Goal: Task Accomplishment & Management: Manage account settings

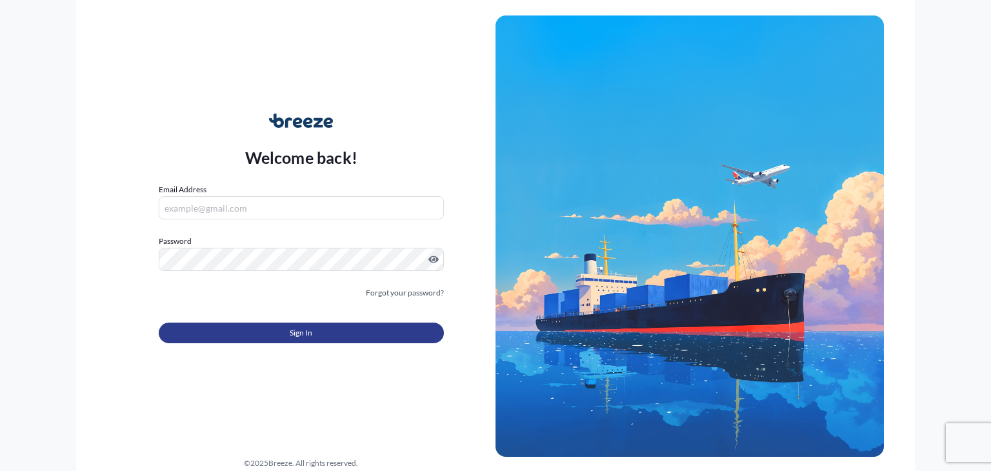
type input "[PERSON_NAME][EMAIL_ADDRESS][DOMAIN_NAME]"
click at [311, 334] on span "Sign In" at bounding box center [301, 333] width 23 height 13
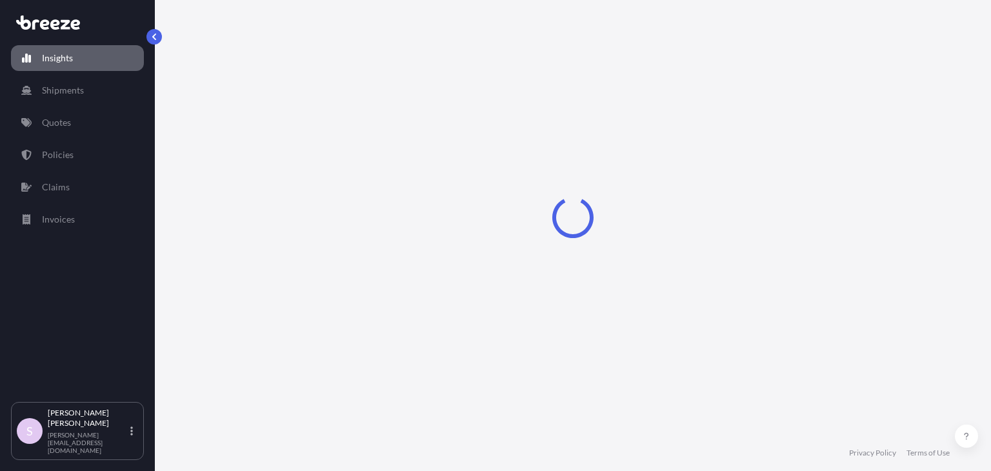
select select "2025"
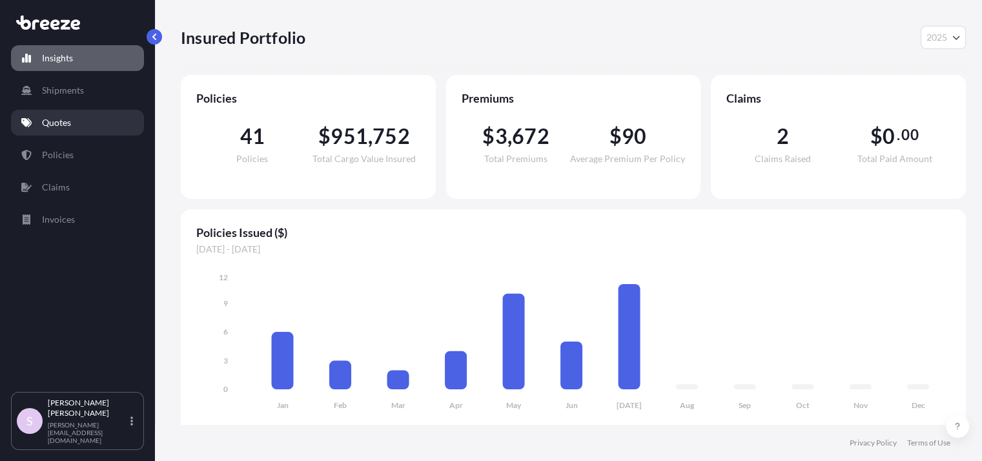
click at [57, 116] on p "Quotes" at bounding box center [56, 122] width 29 height 13
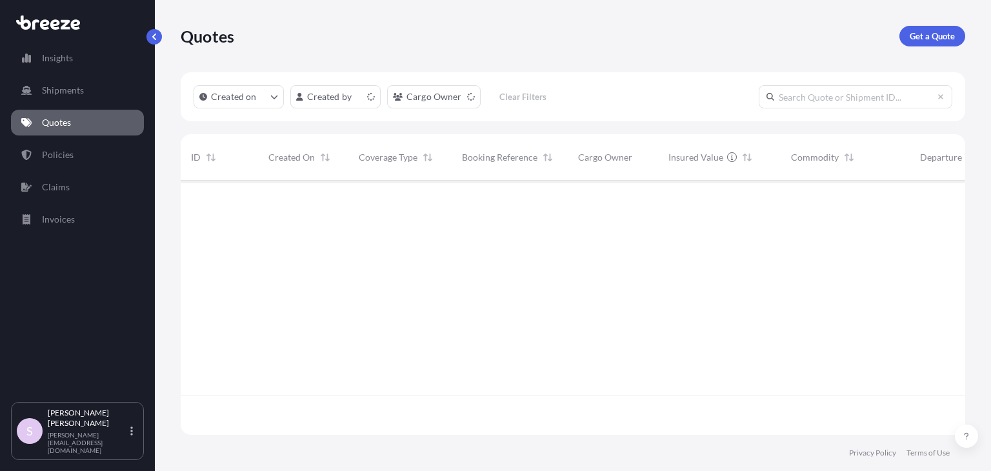
scroll to position [251, 775]
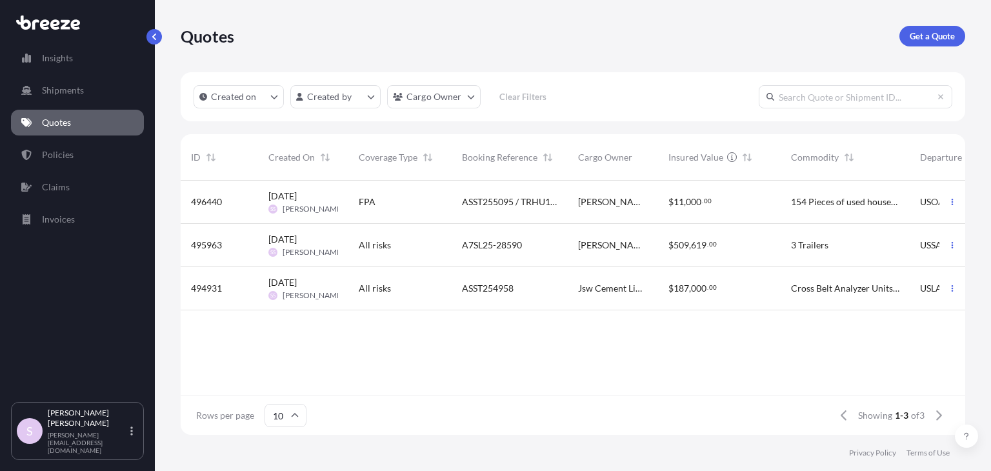
click at [809, 103] on input "text" at bounding box center [856, 96] width 194 height 23
paste input "ASST255095"
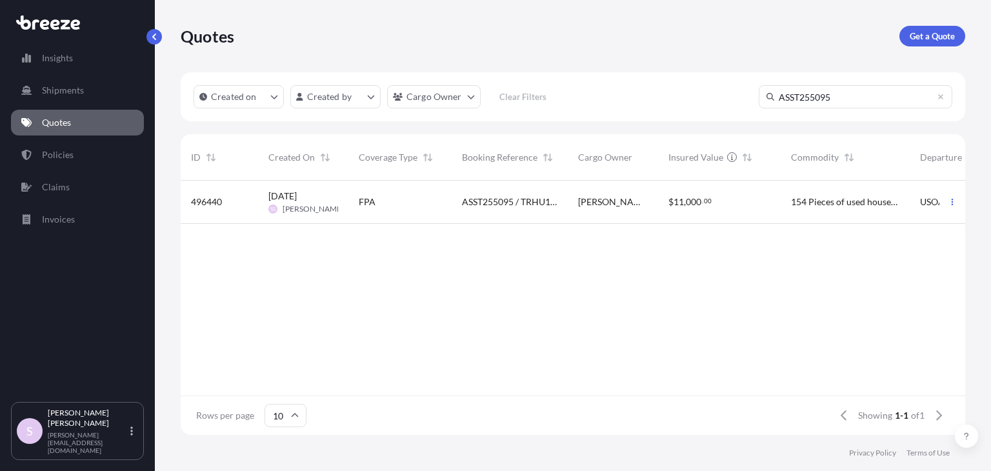
type input "ASST255095"
click at [582, 206] on span "[PERSON_NAME] [PERSON_NAME] Borhanu" at bounding box center [613, 202] width 70 height 13
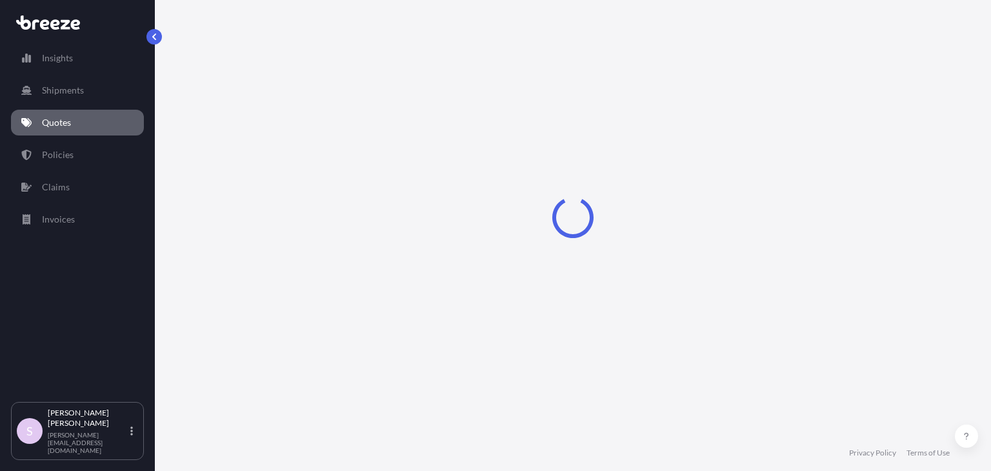
select select "Sea"
select select "Road"
select select "2"
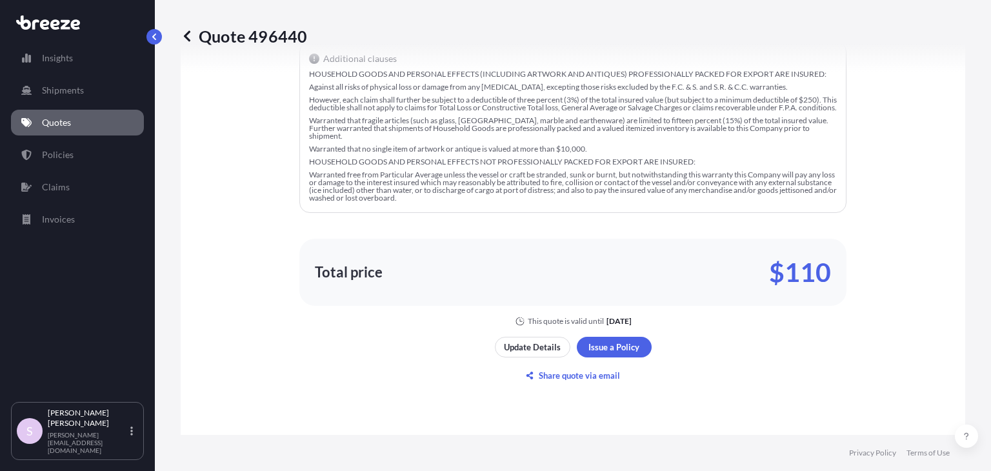
scroll to position [1014, 0]
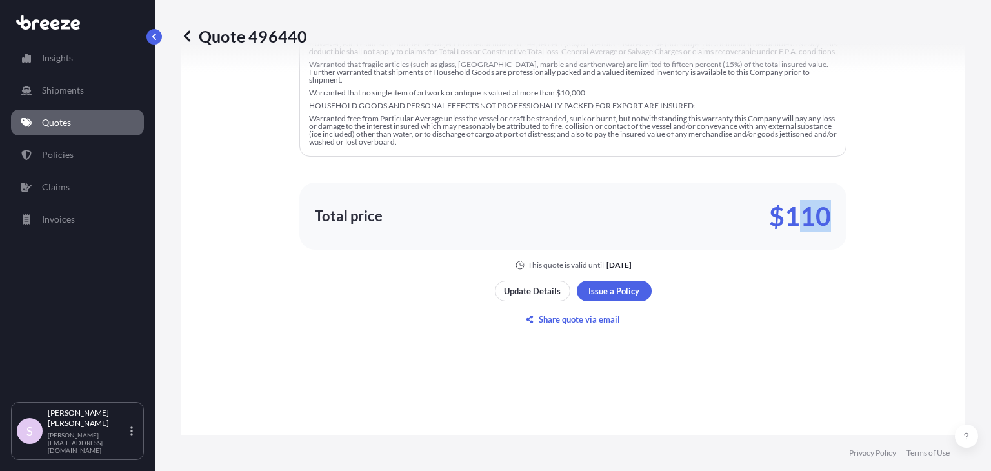
click at [864, 220] on div "Here's your insurance offer FPA Commodity Category Household Goods and Personal…" at bounding box center [573, 38] width 749 height 465
drag, startPoint x: 771, startPoint y: 211, endPoint x: 844, endPoint y: 210, distance: 73.6
click at [844, 210] on div "Here's your insurance offer FPA Commodity Category Household Goods and Personal…" at bounding box center [573, 38] width 749 height 465
copy p "$110"
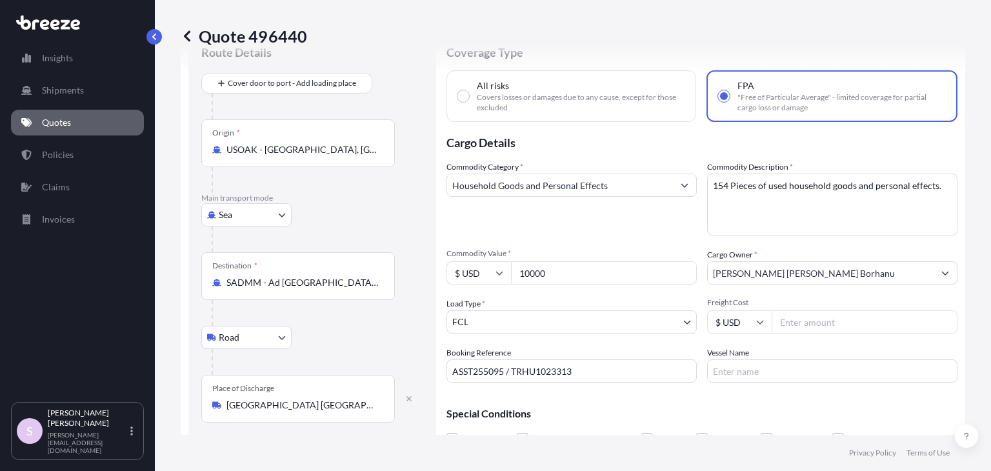
scroll to position [129, 0]
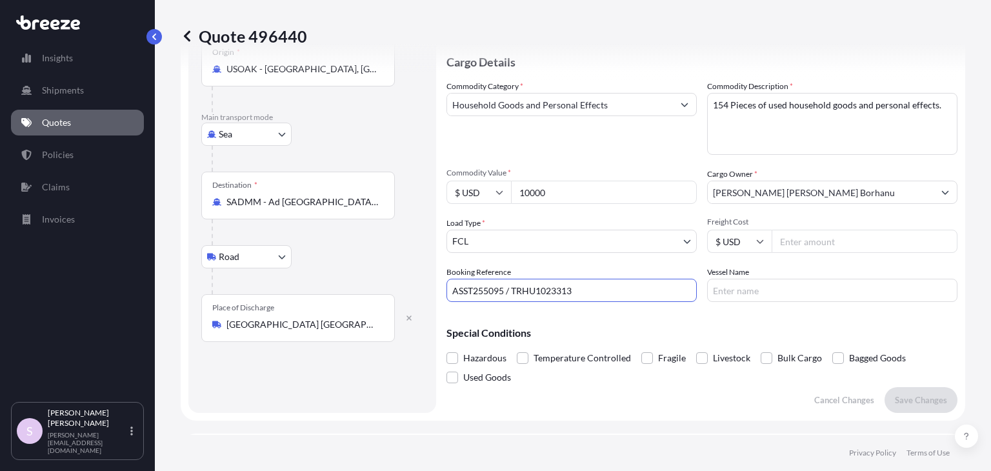
click at [511, 290] on input "ASST255095 / TRHU1023313" at bounding box center [572, 290] width 250 height 23
paste input "NAM7876800"
click at [514, 290] on input "ASST255095 / / NAM7876800 // TRHU1023313" at bounding box center [572, 290] width 250 height 23
type input "ASST255095 // NAM7876800 // TRHU1023313"
click at [562, 263] on div "Commodity Category * Household Goods and Personal Effects Commodity Description…" at bounding box center [702, 191] width 511 height 222
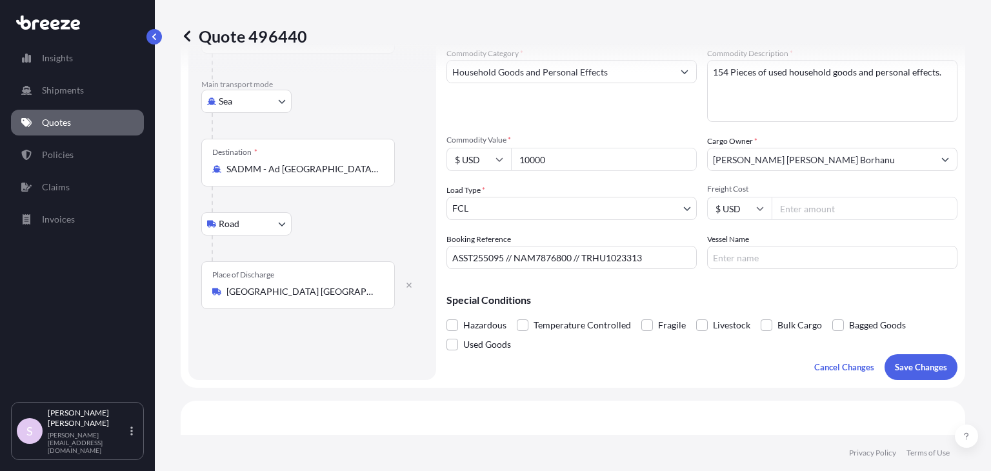
scroll to position [194, 0]
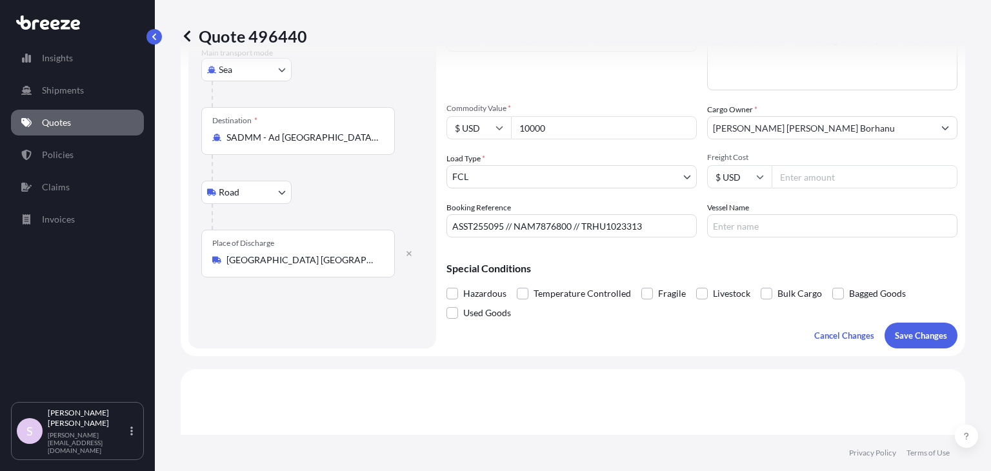
click at [608, 251] on div "Special Conditions Hazardous Temperature Controlled Fragile Livestock Bulk Carg…" at bounding box center [702, 285] width 511 height 75
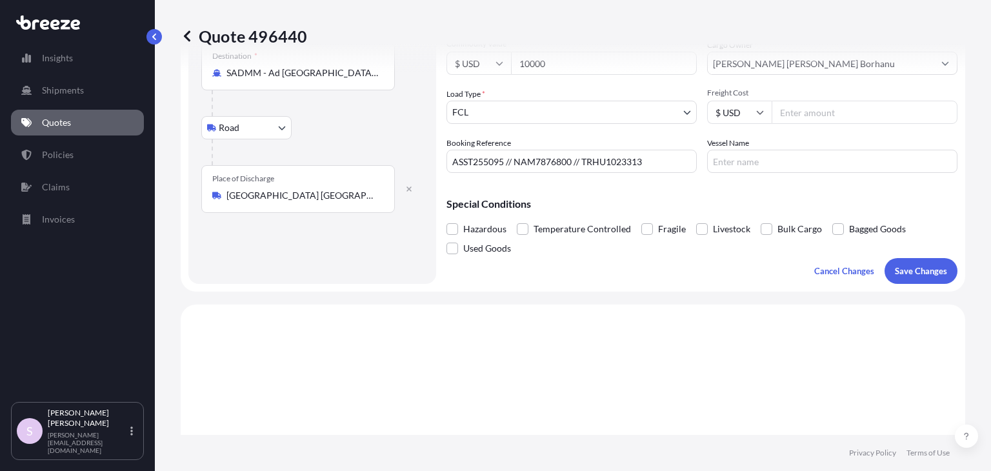
scroll to position [323, 0]
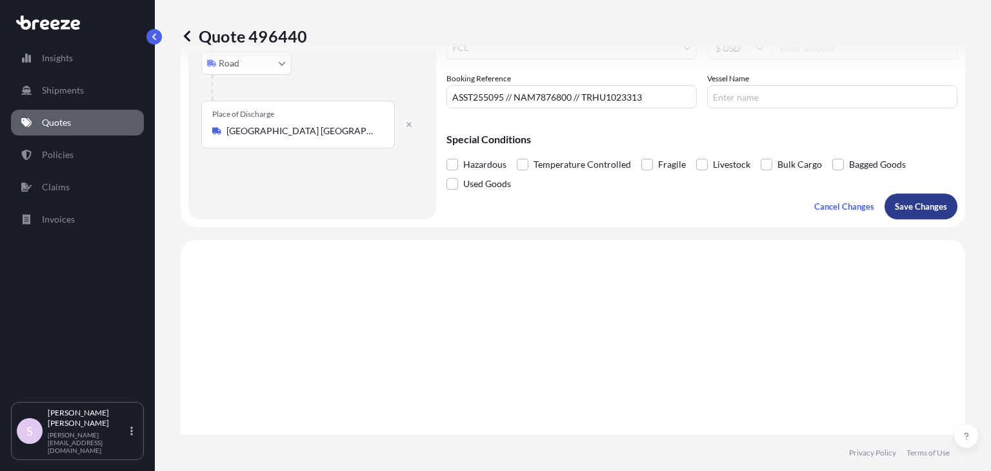
click at [902, 207] on p "Save Changes" at bounding box center [921, 206] width 52 height 13
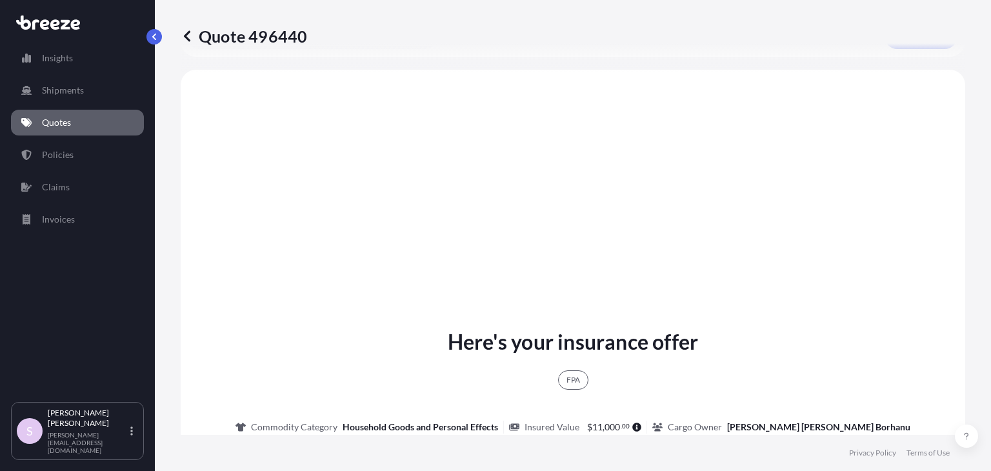
scroll to position [498, 0]
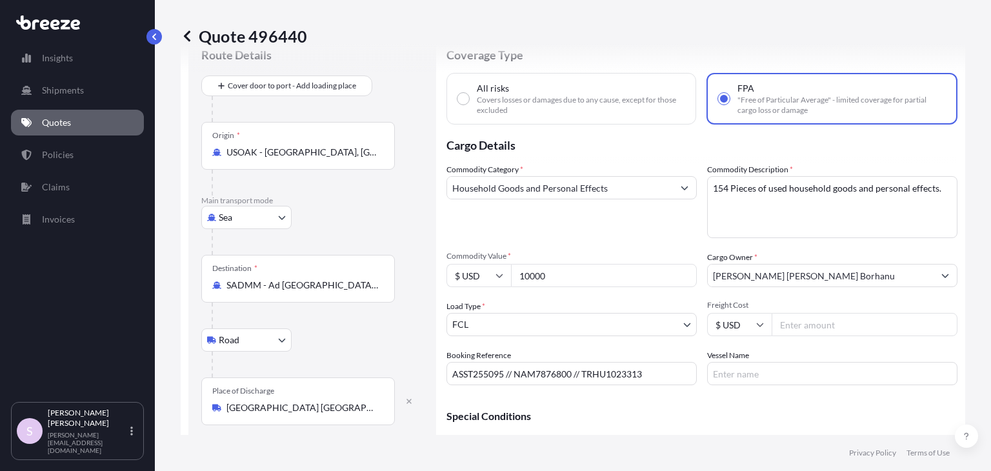
select select "Sea"
select select "Road"
select select "2"
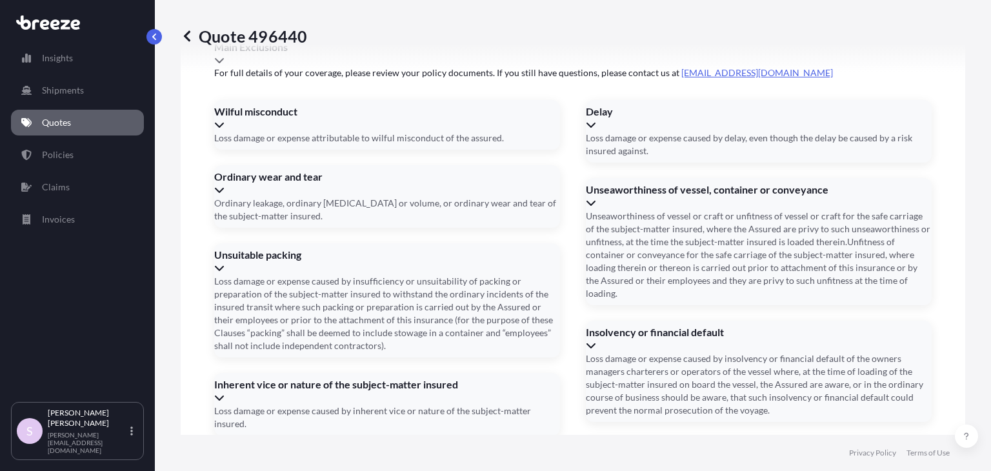
scroll to position [2018, 0]
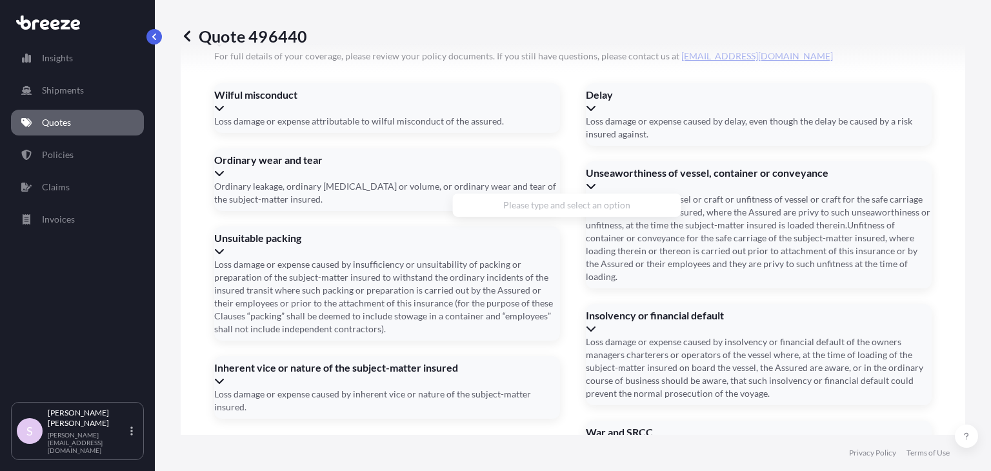
paste input "[STREET_ADDRESS][PERSON_NAME][US_STATE]"
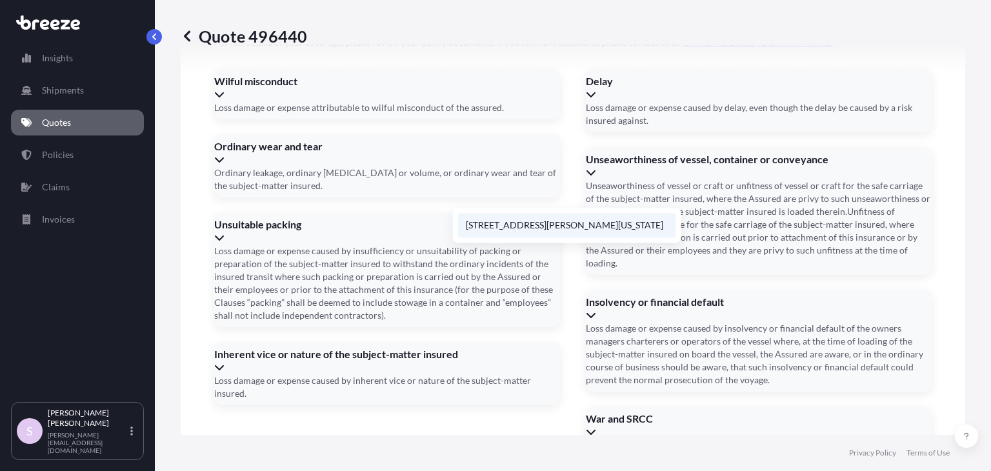
click at [542, 230] on li "[STREET_ADDRESS][PERSON_NAME][US_STATE]" at bounding box center [567, 225] width 218 height 25
type input "[STREET_ADDRESS][PERSON_NAME]"
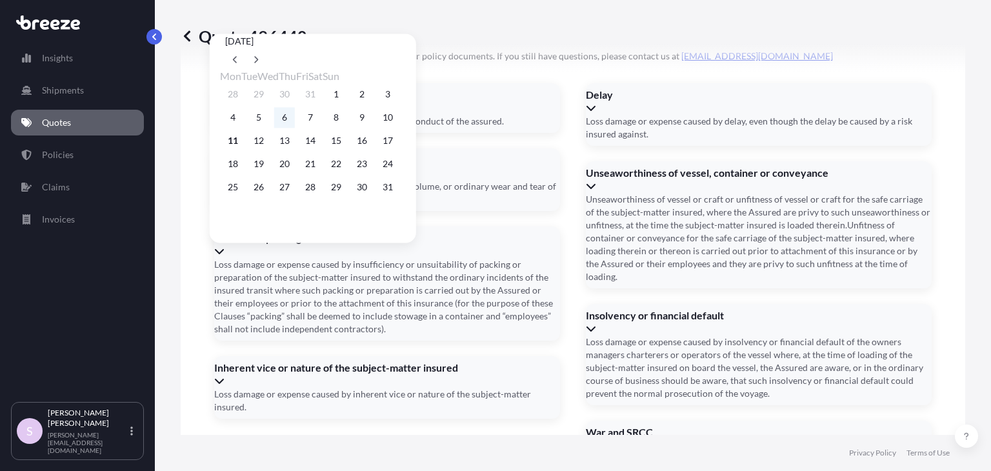
click at [287, 117] on button "6" at bounding box center [284, 117] width 21 height 21
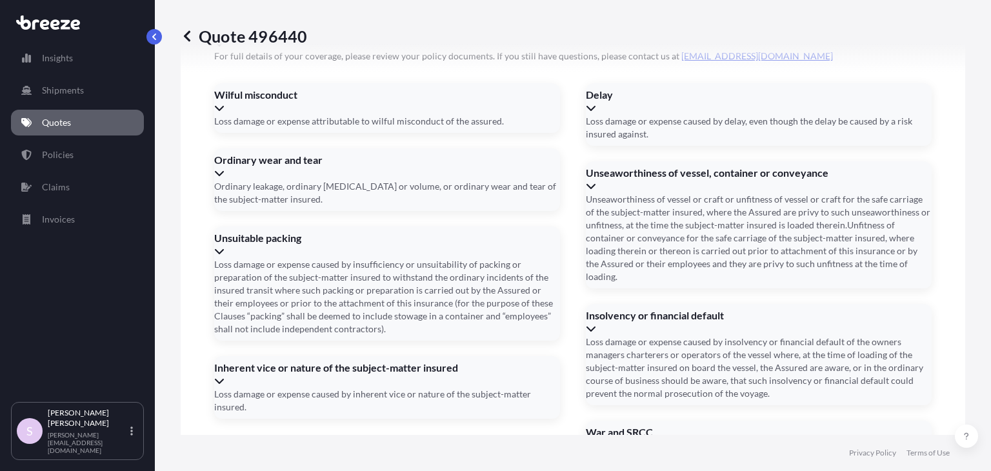
type input "[DATE]"
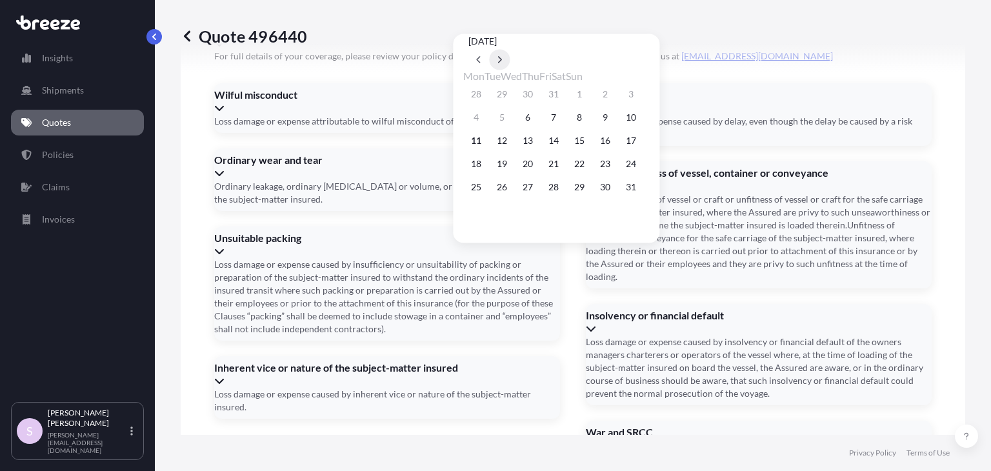
click at [503, 56] on icon at bounding box center [500, 60] width 5 height 8
click at [616, 167] on button "27" at bounding box center [605, 164] width 21 height 21
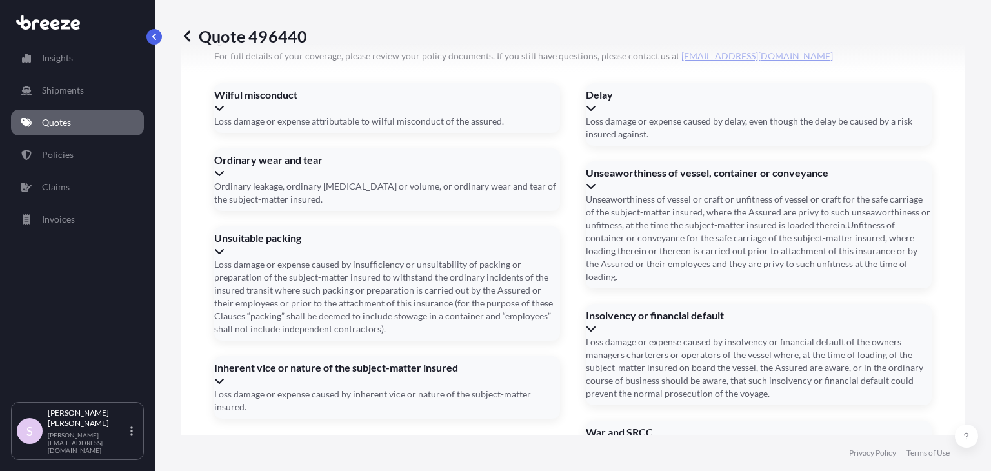
type input "[DATE]"
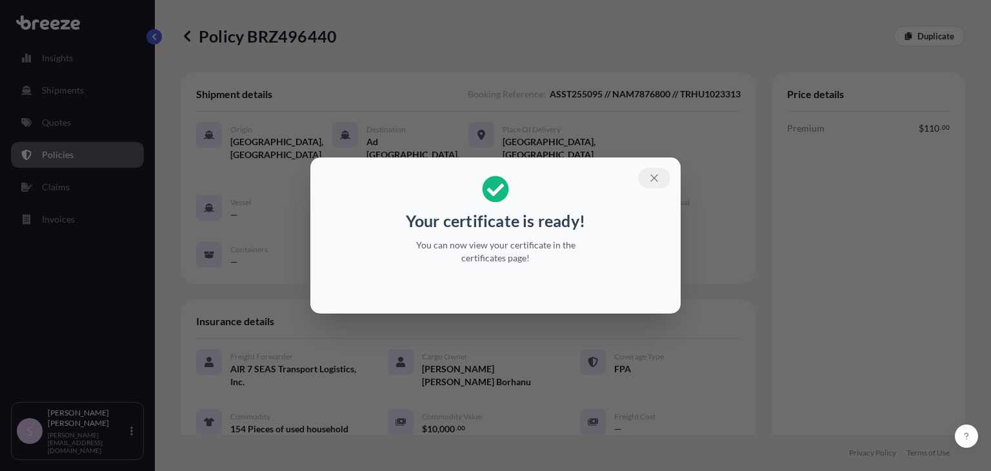
click at [660, 179] on button "button" at bounding box center [654, 178] width 32 height 21
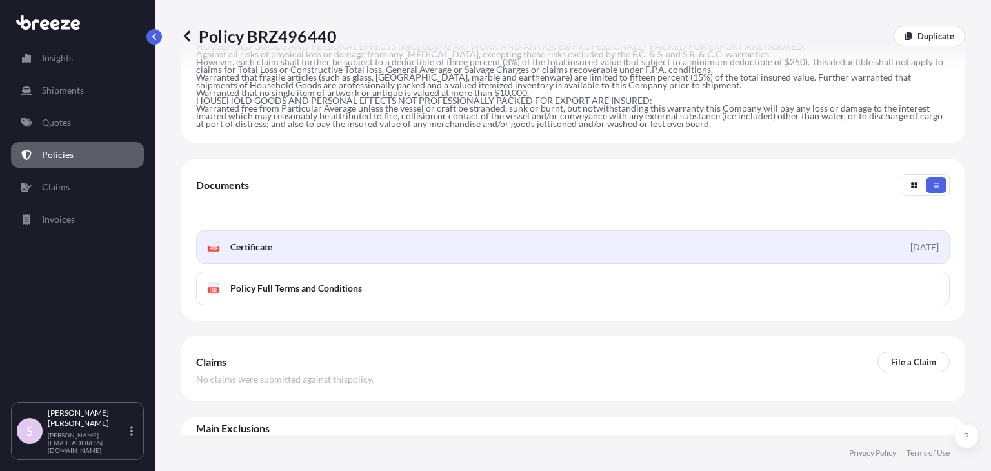
scroll to position [542, 0]
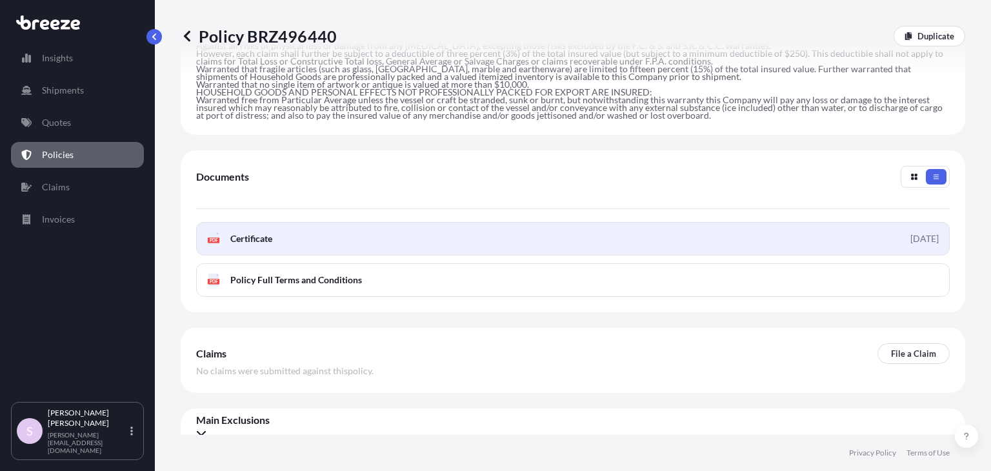
click at [427, 222] on link "PDF Certificate [DATE]" at bounding box center [573, 239] width 754 height 34
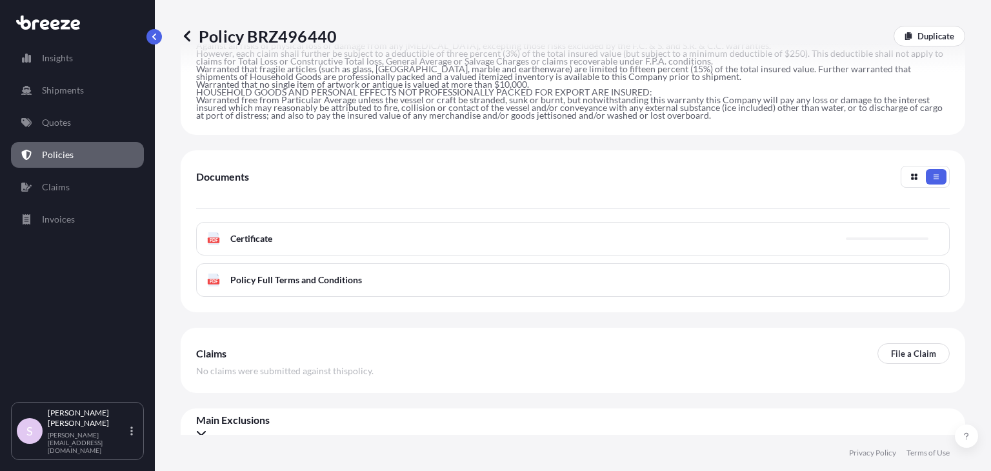
drag, startPoint x: 297, startPoint y: 33, endPoint x: 387, endPoint y: 33, distance: 90.4
click at [387, 33] on div "Policy BRZ496440 Duplicate" at bounding box center [573, 36] width 785 height 21
drag, startPoint x: 325, startPoint y: 32, endPoint x: 351, endPoint y: 57, distance: 36.1
click at [333, 34] on div "Policy BRZ496440 Duplicate" at bounding box center [573, 36] width 785 height 21
copy p "Policy BRZ496440"
